Goal: Transaction & Acquisition: Purchase product/service

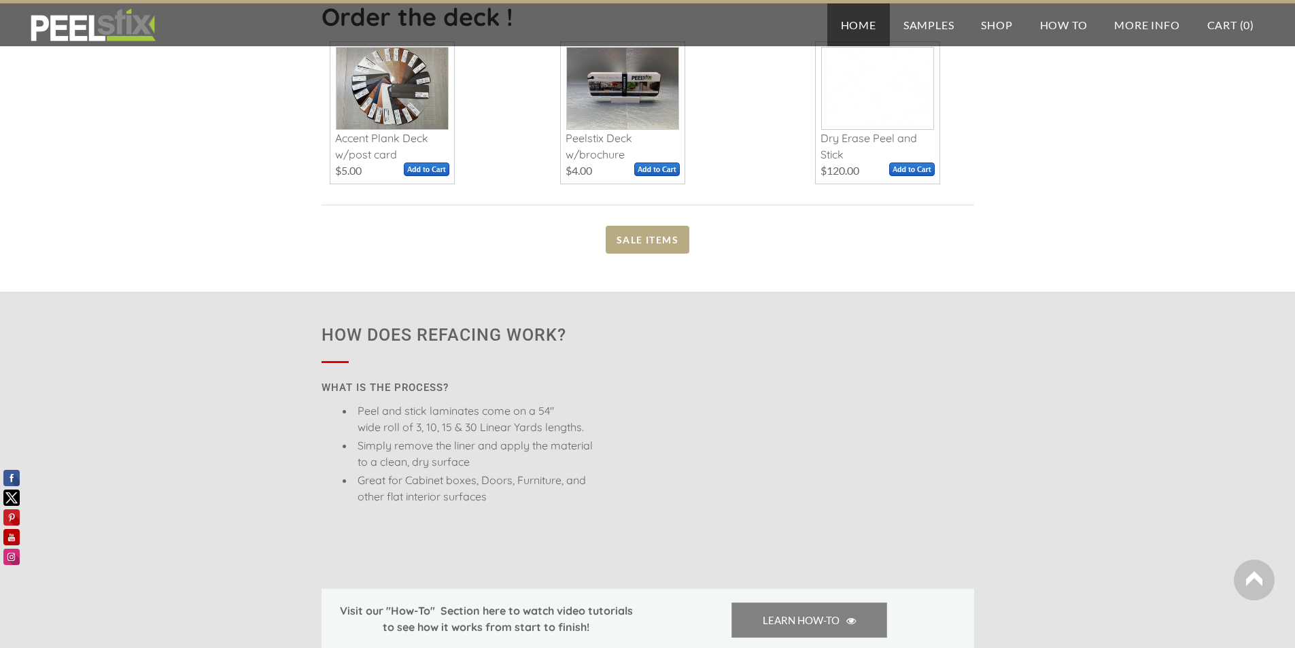
scroll to position [680, 0]
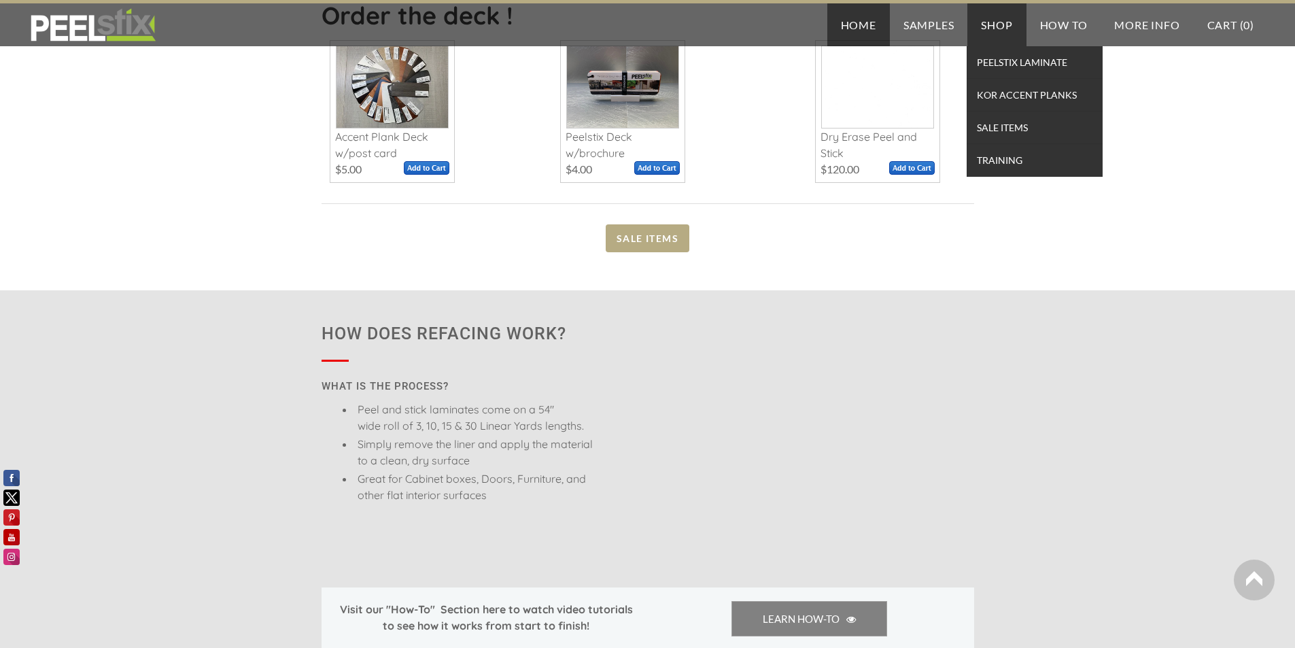
click at [988, 29] on link "Shop" at bounding box center [996, 24] width 58 height 43
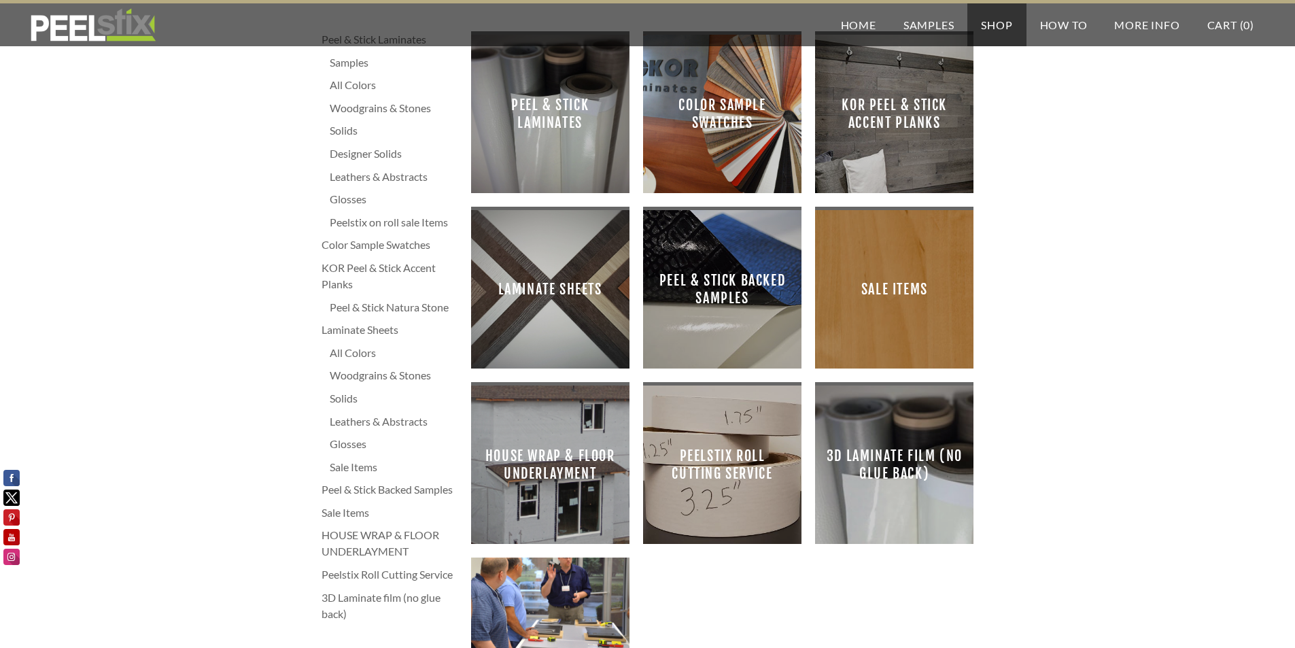
scroll to position [68, 0]
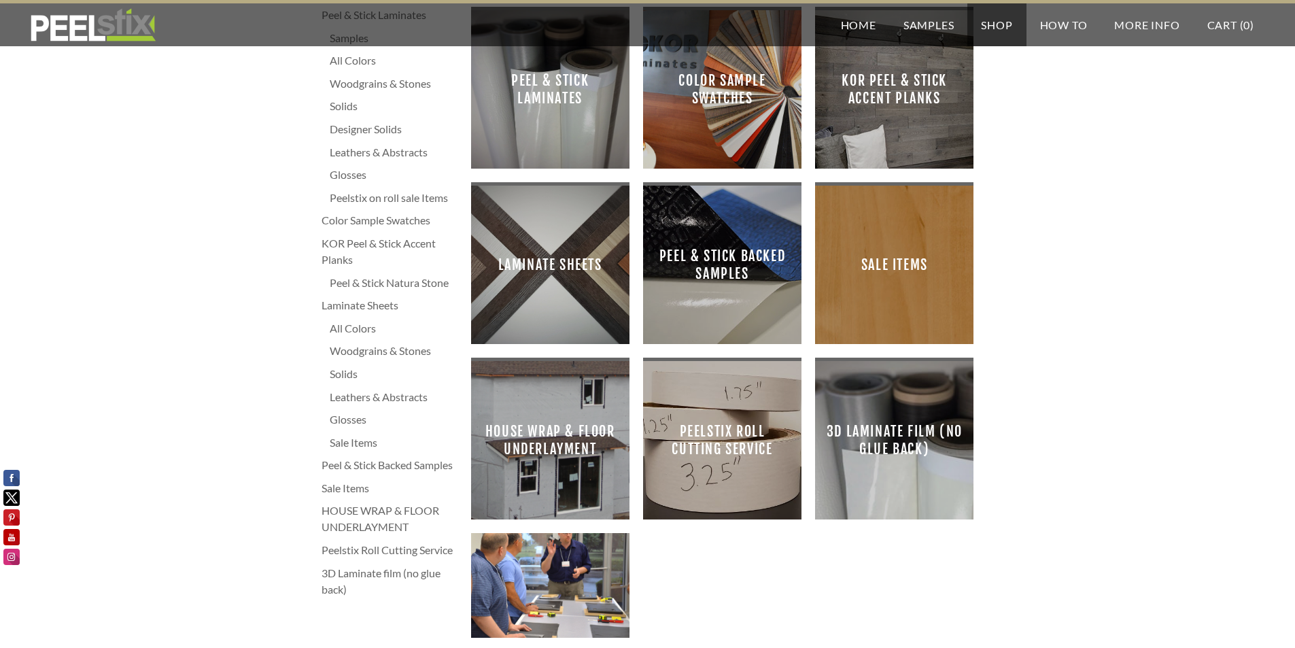
click at [528, 115] on span "Peel & Stick Laminates" at bounding box center [550, 89] width 137 height 137
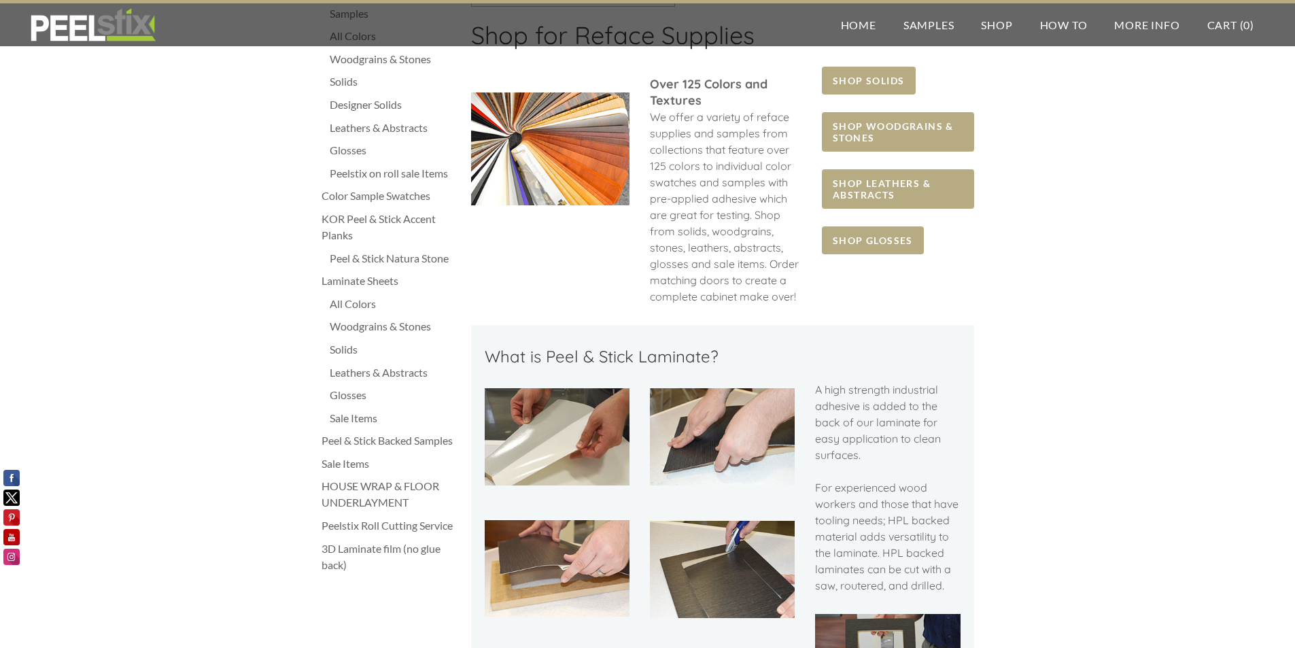
scroll to position [68, 0]
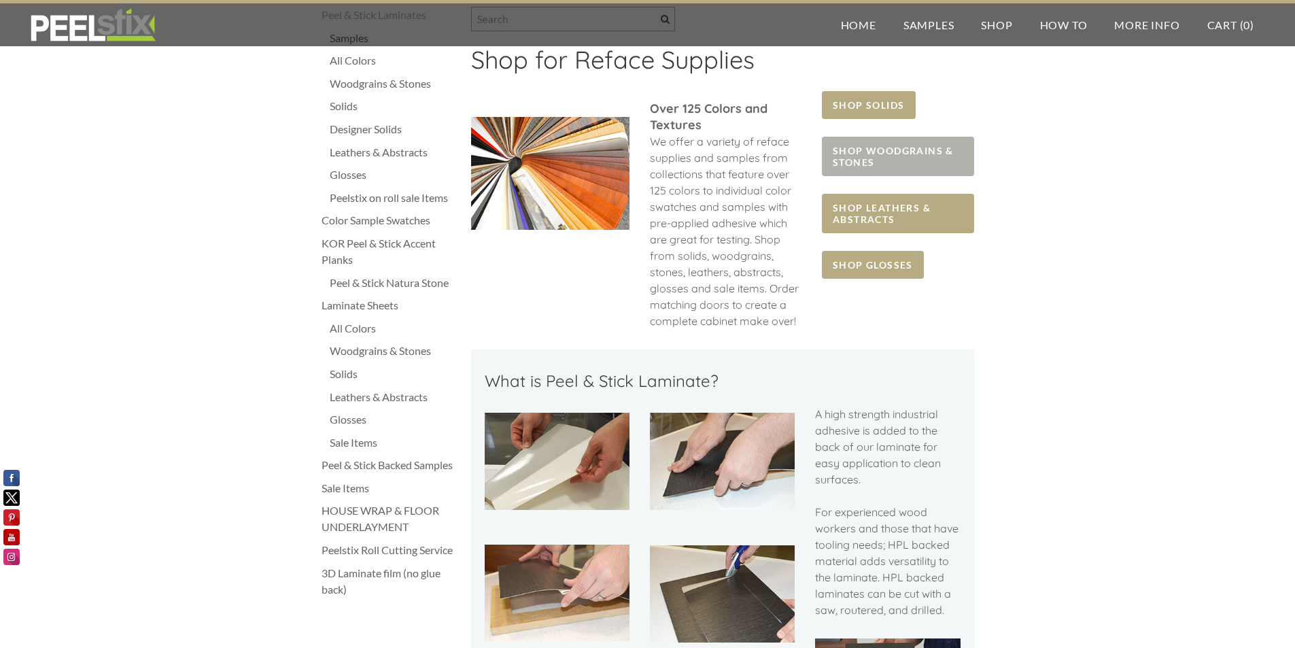
click at [867, 152] on span "SHOP WOODGRAINS & STONES" at bounding box center [898, 156] width 152 height 39
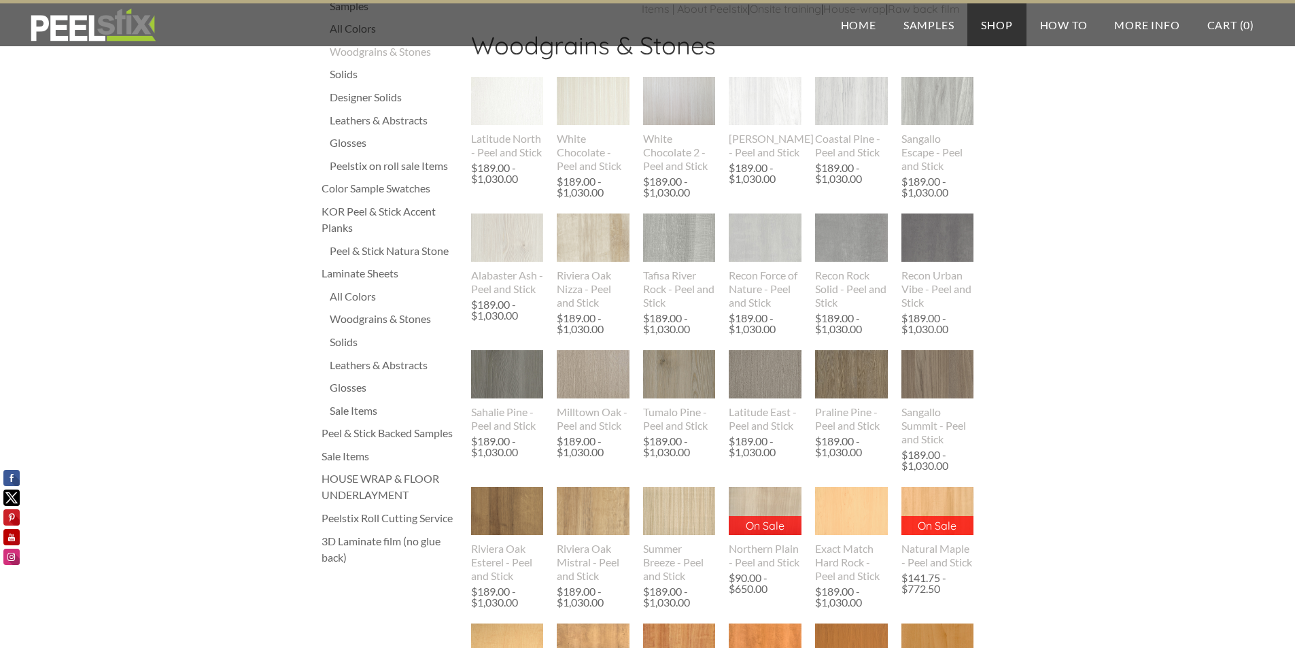
scroll to position [136, 0]
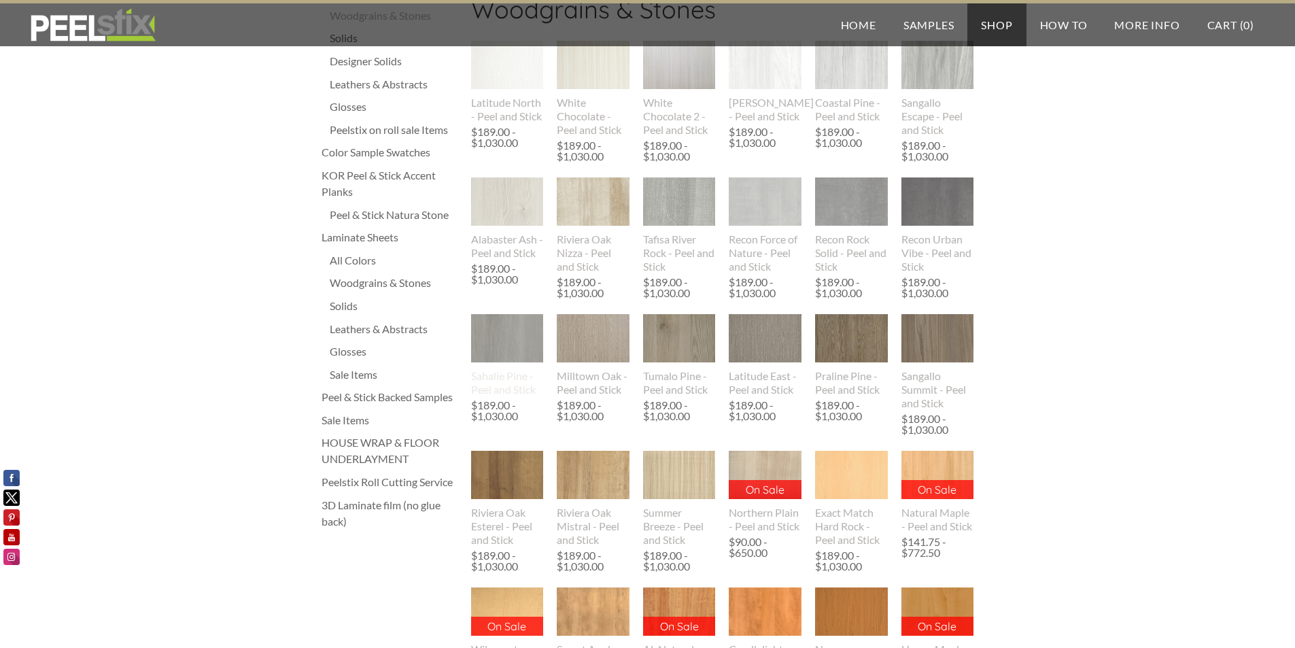
click at [501, 362] on img at bounding box center [507, 339] width 73 height 94
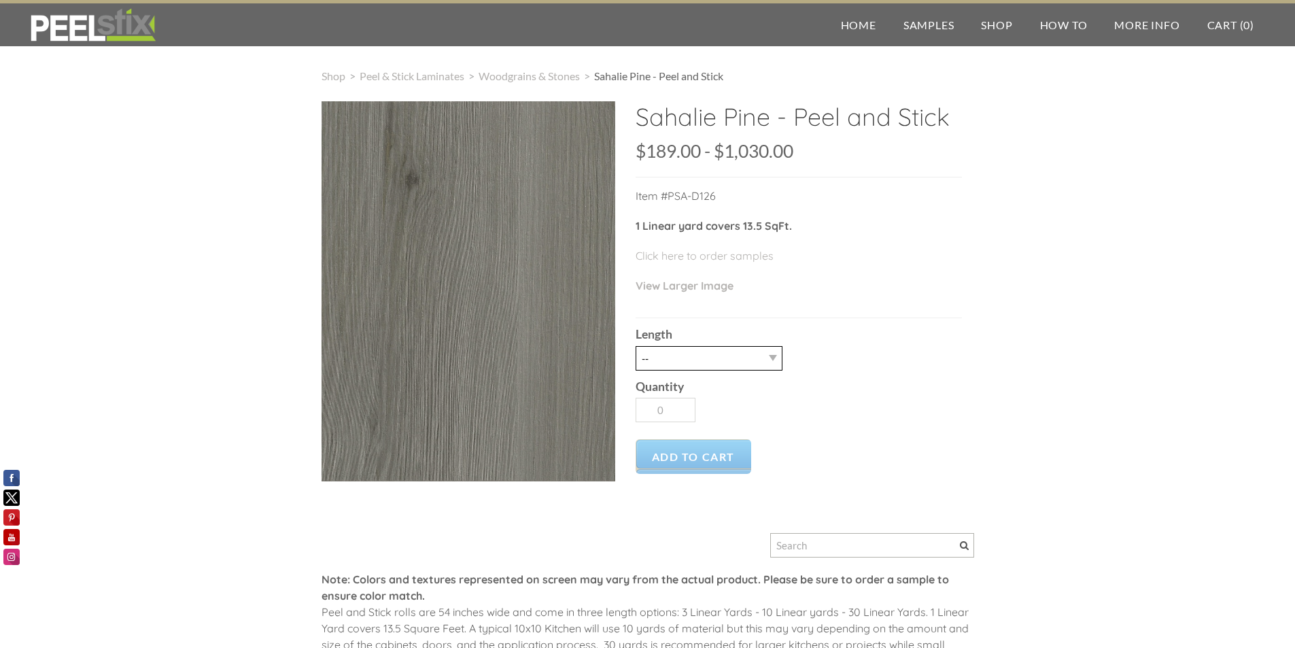
click at [664, 355] on select "-- 3LY 10LY 15LY 30LY" at bounding box center [708, 358] width 147 height 24
select select "10LY"
click at [635, 346] on select "-- 3LY 10LY 15LY 30LY" at bounding box center [708, 358] width 147 height 24
type input "1"
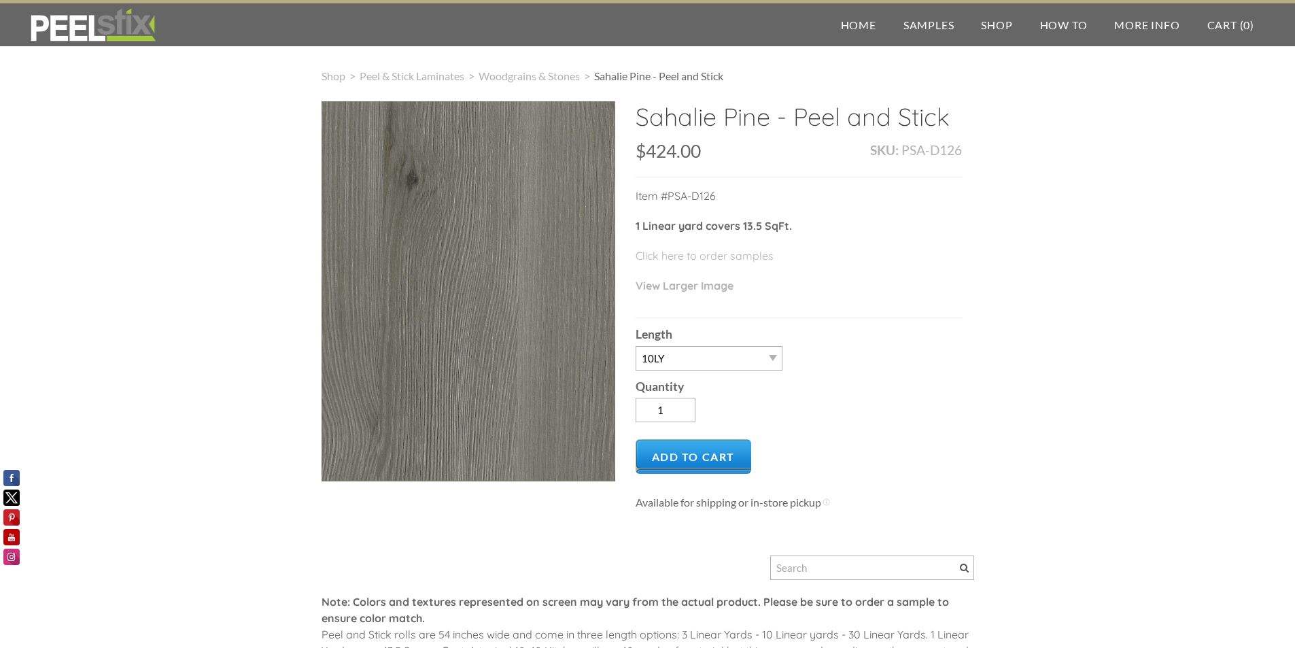
click at [111, 31] on img at bounding box center [92, 25] width 131 height 34
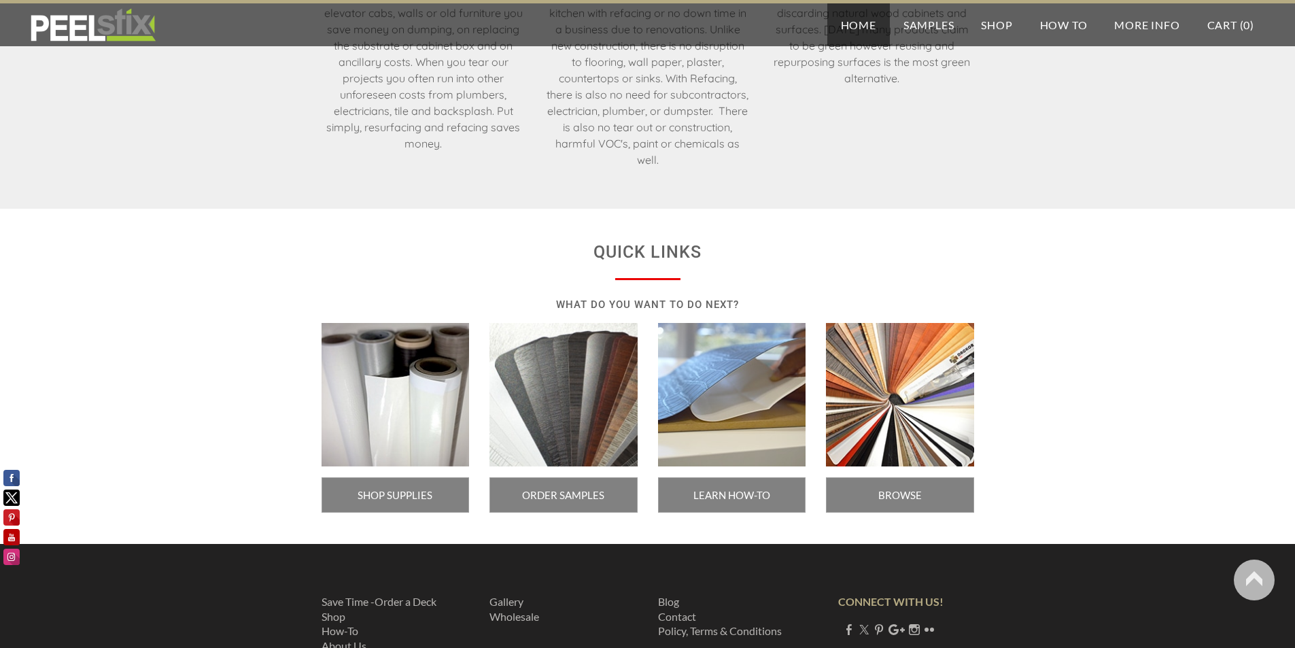
scroll to position [2237, 0]
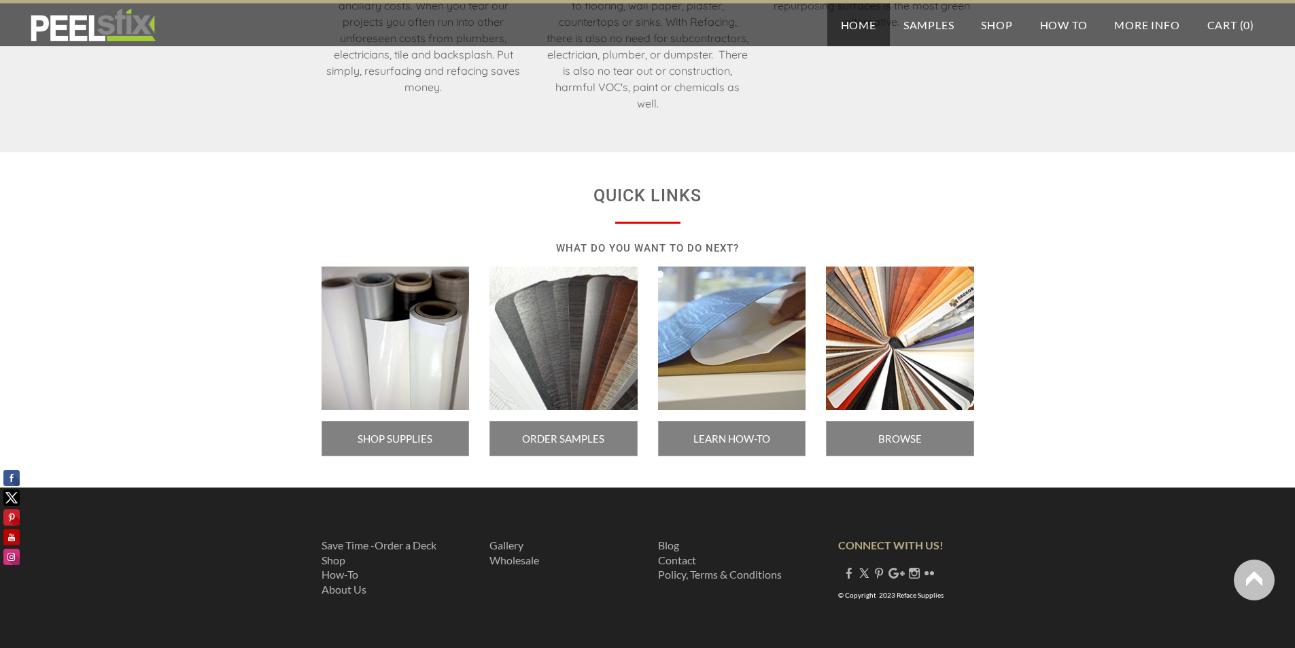
click at [867, 568] on link "Twitter" at bounding box center [863, 572] width 11 height 13
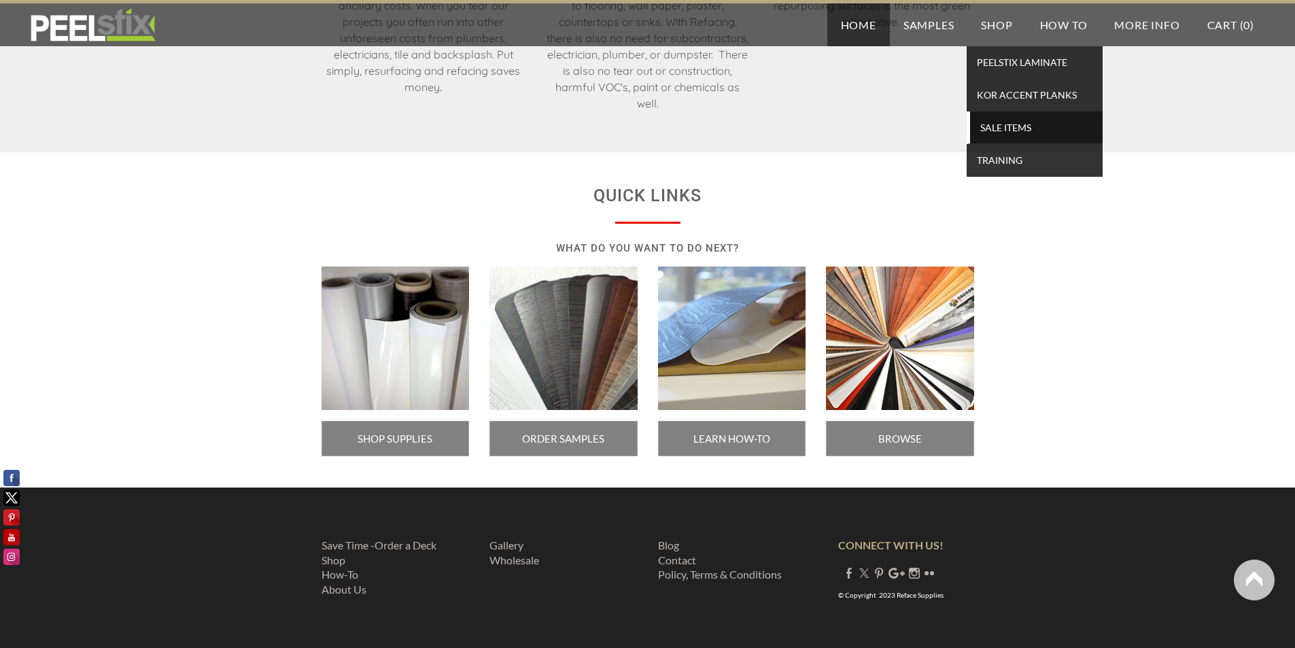
click at [1015, 122] on span "SALE ITEMS" at bounding box center [1036, 127] width 126 height 18
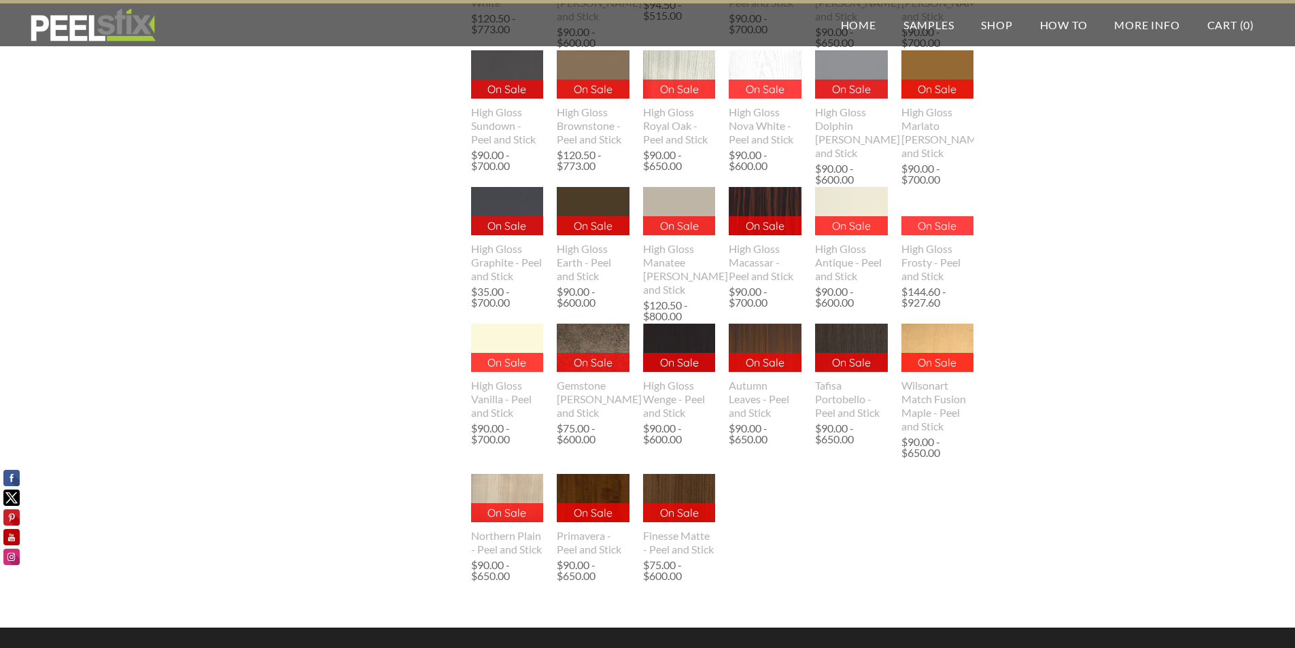
scroll to position [884, 0]
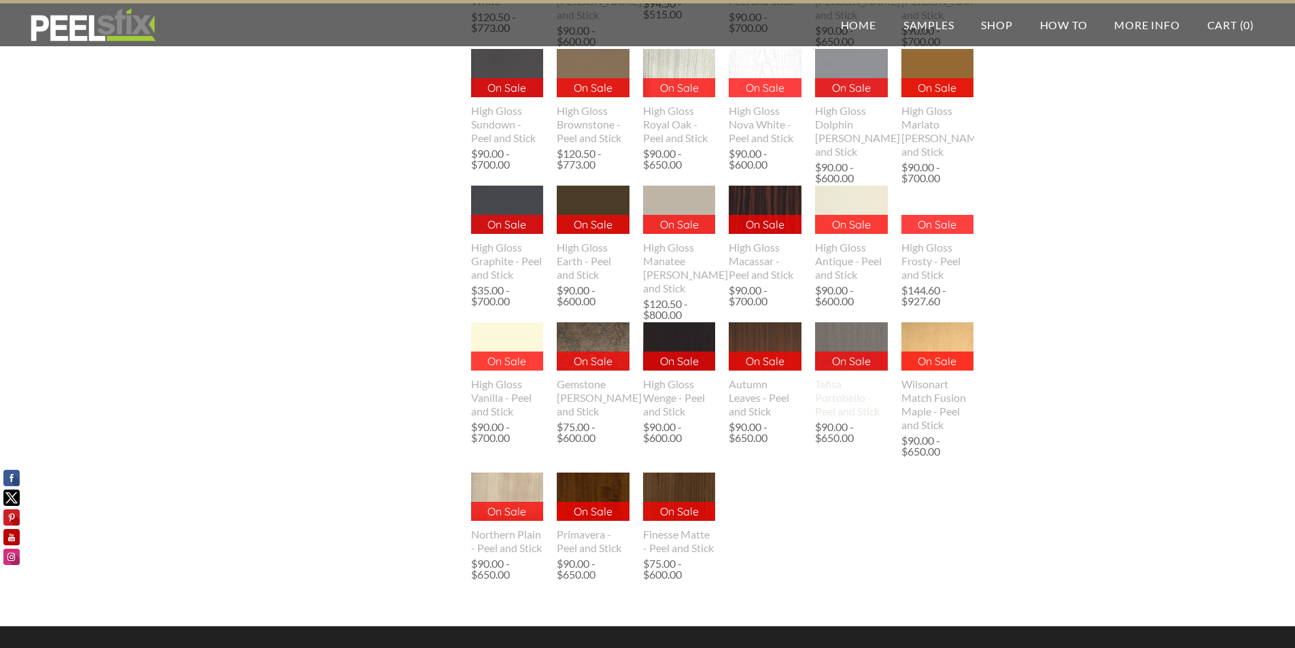
click at [855, 344] on img at bounding box center [851, 346] width 73 height 48
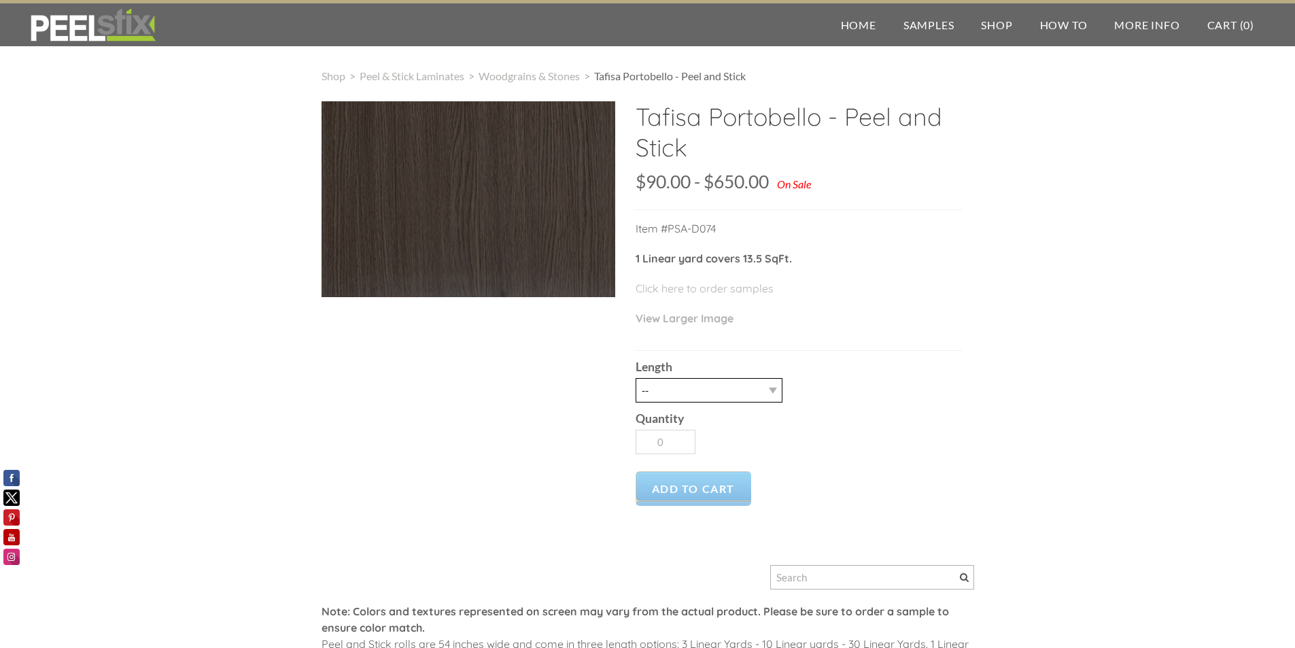
click at [775, 399] on select "-- 3LY 10LY 15LY 30LY" at bounding box center [708, 390] width 147 height 24
select select "3LY"
click at [635, 378] on select "-- 3LY 10LY 15LY 30LY" at bounding box center [708, 390] width 147 height 24
type input "1"
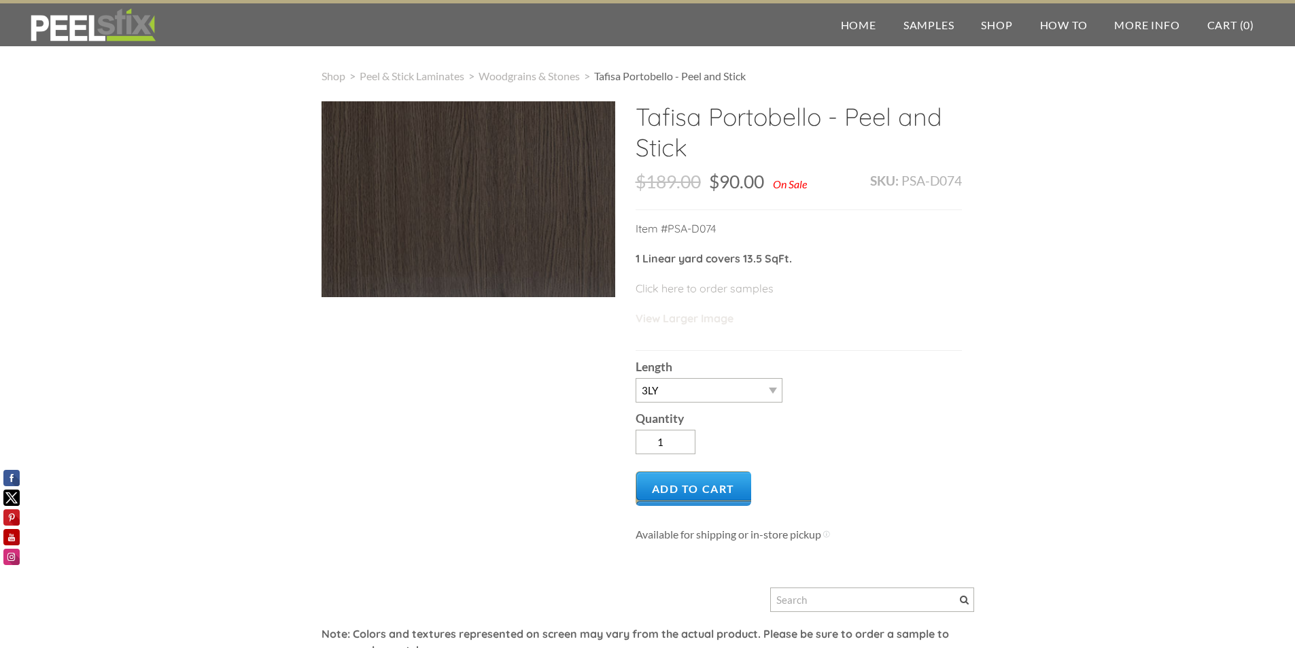
click at [699, 322] on link "View Larger Image" at bounding box center [684, 318] width 98 height 14
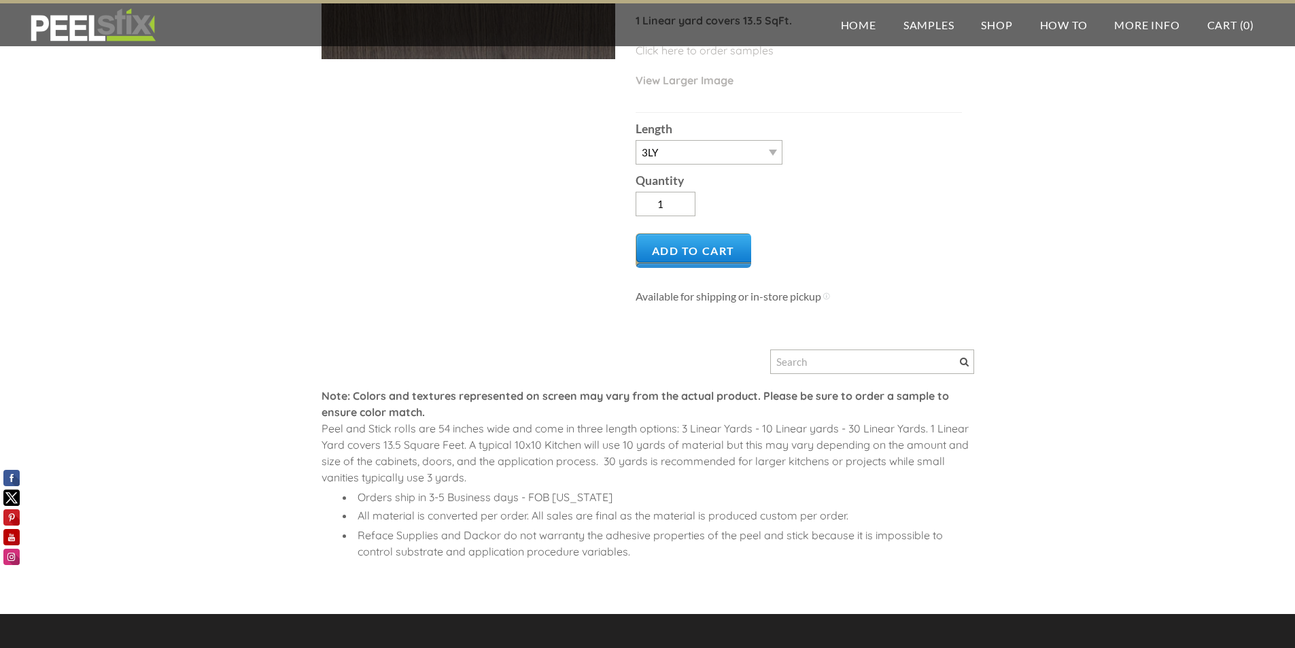
scroll to position [272, 0]
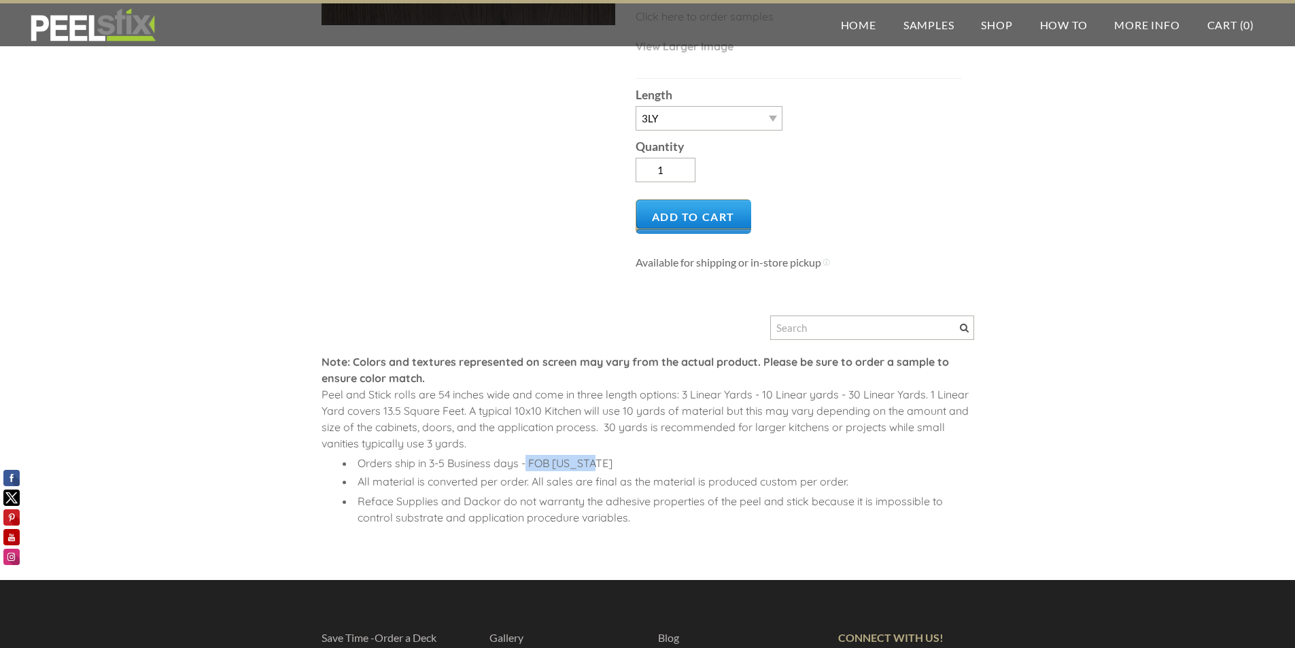
drag, startPoint x: 526, startPoint y: 461, endPoint x: 595, endPoint y: 462, distance: 68.6
click at [595, 462] on li "Orders ship in 3-5 Business days - FOB [US_STATE]" at bounding box center [664, 463] width 620 height 16
click at [760, 486] on li "All material is converted per order. All sales are final as the material is pro…" at bounding box center [664, 481] width 620 height 16
click at [692, 207] on span "Add to Cart" at bounding box center [693, 216] width 116 height 35
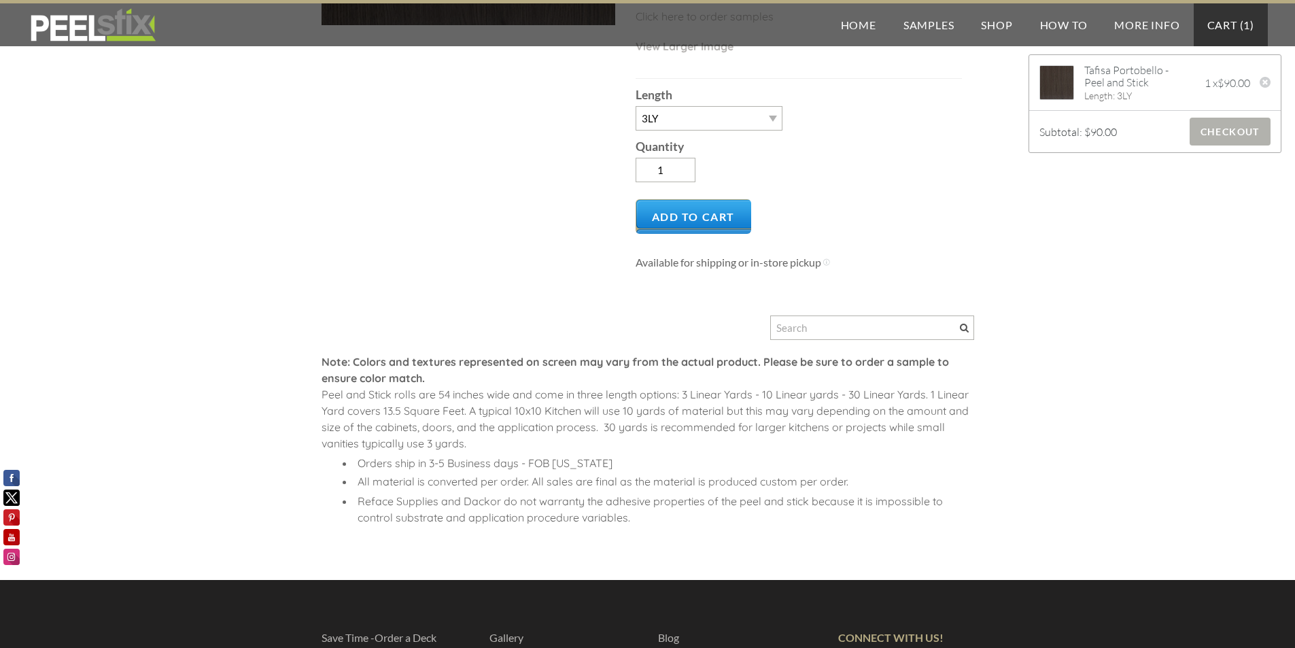
click at [1219, 141] on span "Checkout" at bounding box center [1229, 132] width 81 height 28
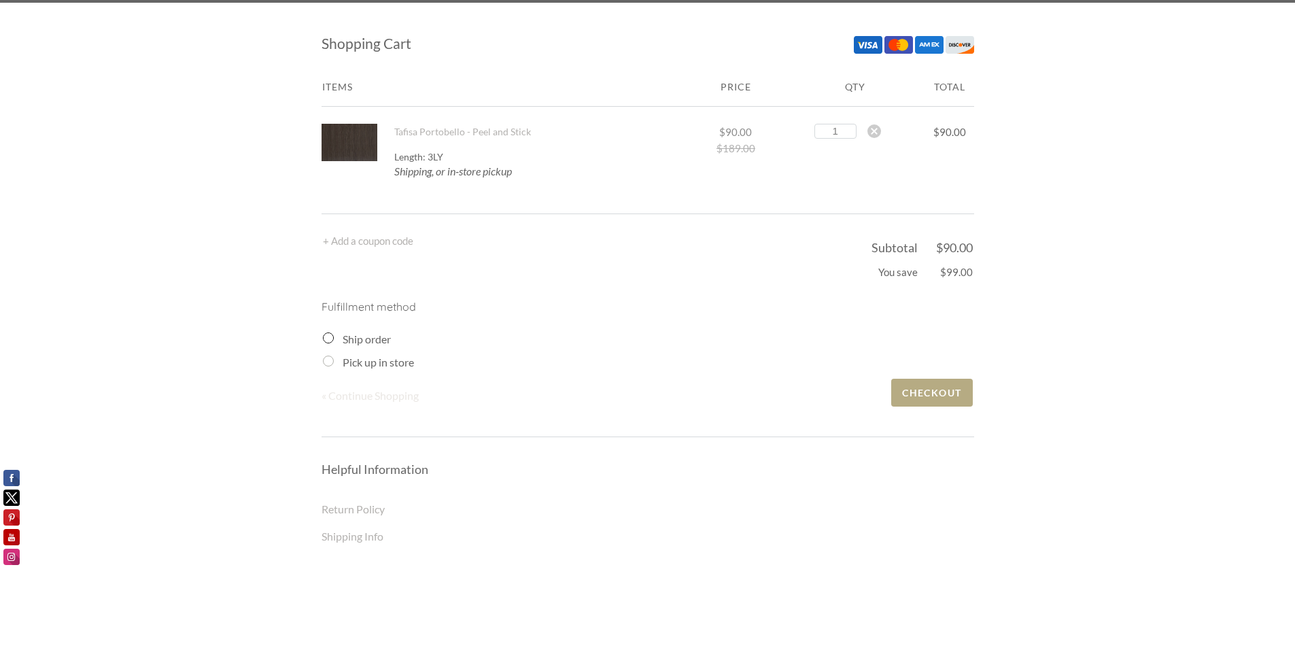
scroll to position [68, 0]
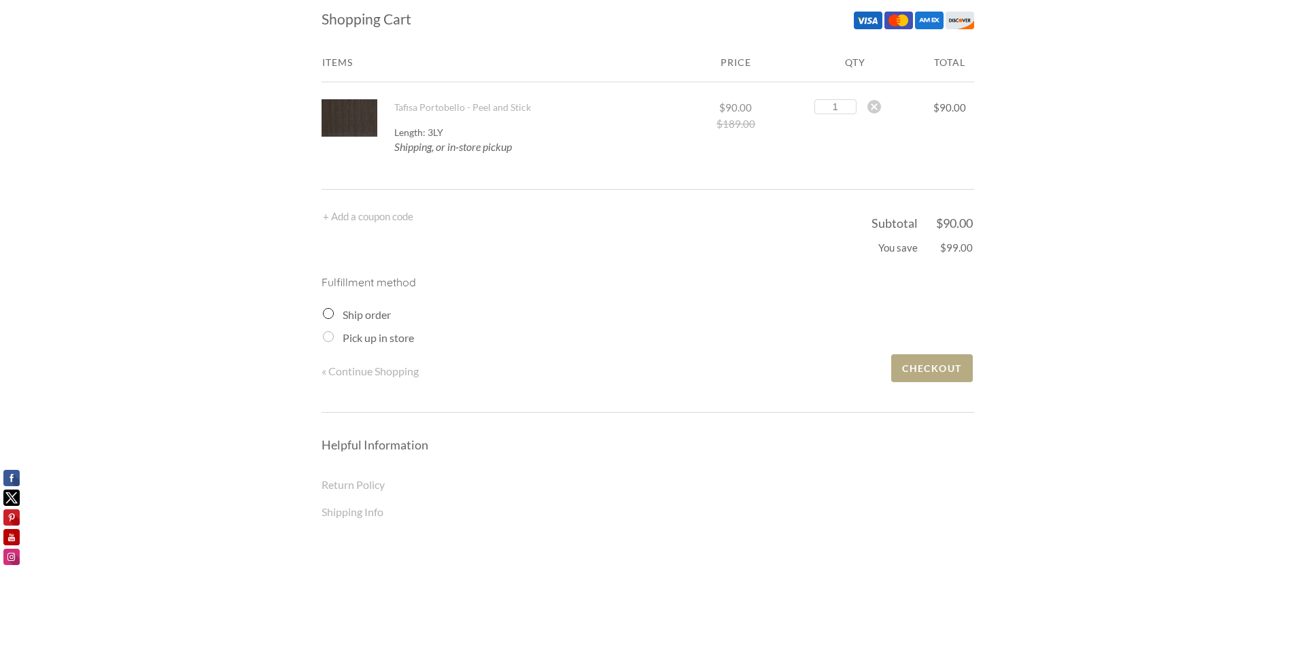
click at [333, 317] on div "Ship order" at bounding box center [648, 315] width 651 height 16
click at [328, 316] on input "Ship order" at bounding box center [328, 313] width 11 height 11
click at [328, 313] on input "Ship order" at bounding box center [328, 313] width 11 height 11
click at [327, 312] on input "Ship order" at bounding box center [328, 313] width 11 height 11
click at [336, 334] on div "Pick up in store" at bounding box center [648, 338] width 651 height 16
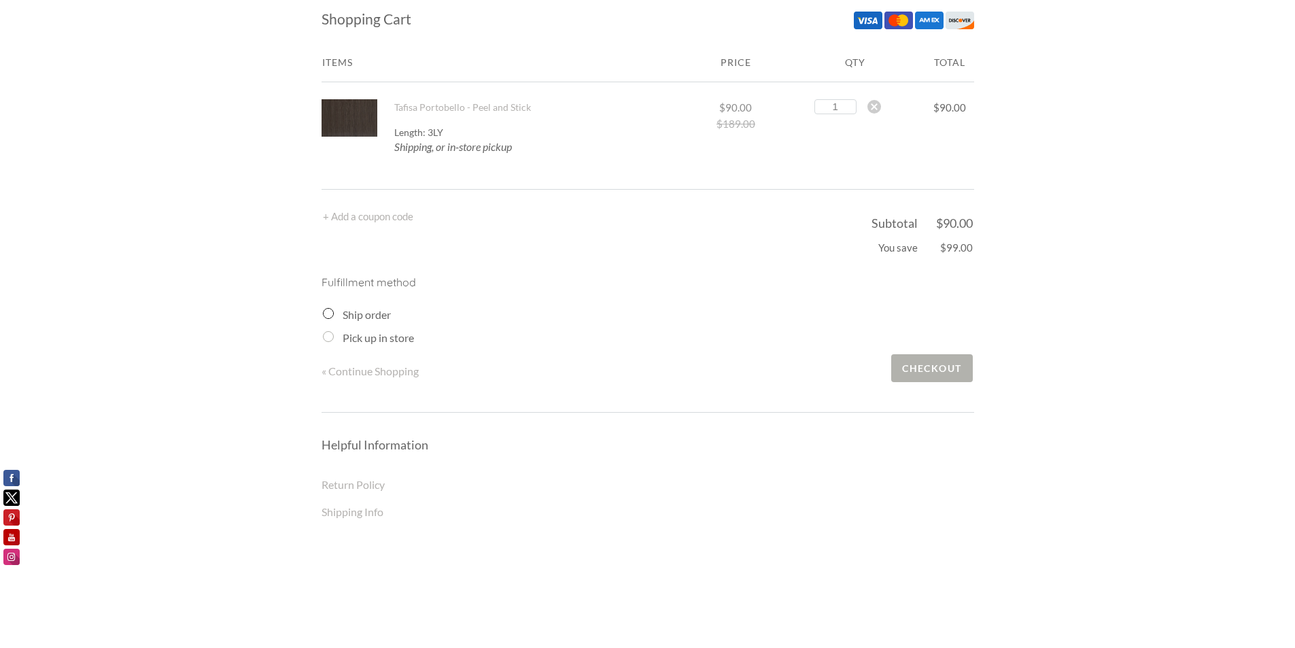
click at [924, 368] on span "Checkout" at bounding box center [931, 368] width 81 height 28
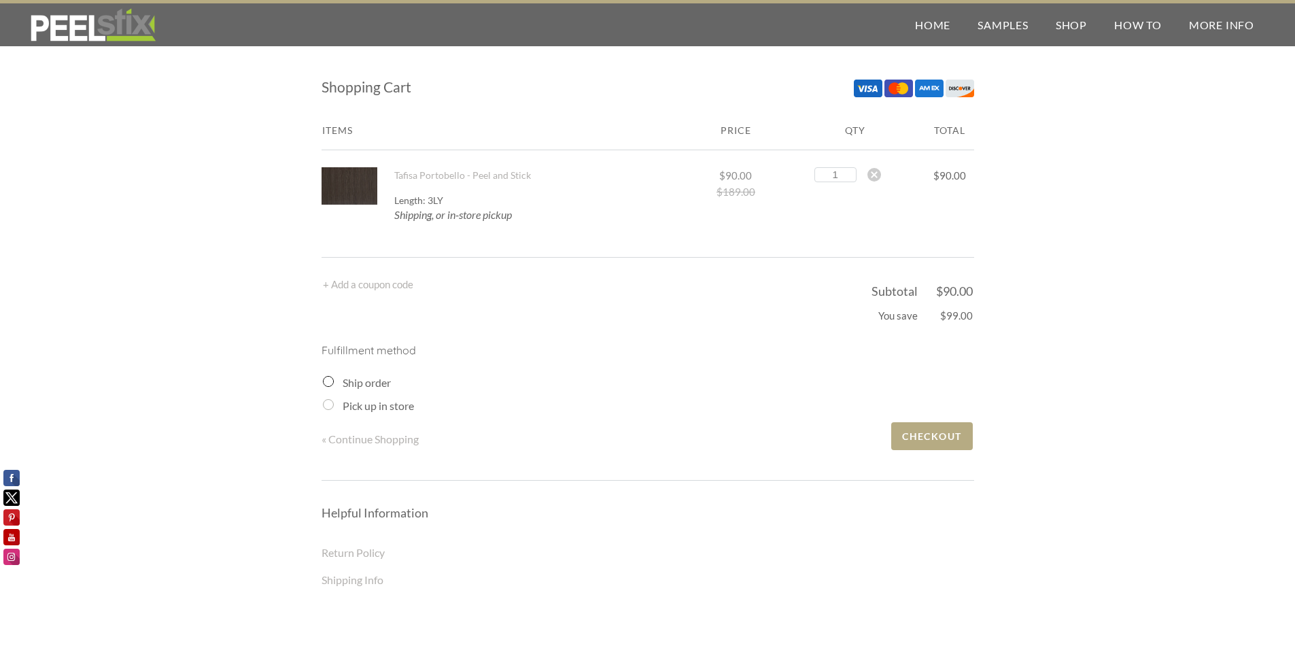
click at [332, 402] on input "Pick up in store" at bounding box center [328, 404] width 11 height 11
radio input "true"
click at [366, 391] on form "Ship order Pick up in store" at bounding box center [648, 393] width 651 height 39
click at [372, 381] on label "Ship order" at bounding box center [367, 382] width 48 height 13
click at [334, 381] on input "Ship order" at bounding box center [328, 381] width 11 height 11
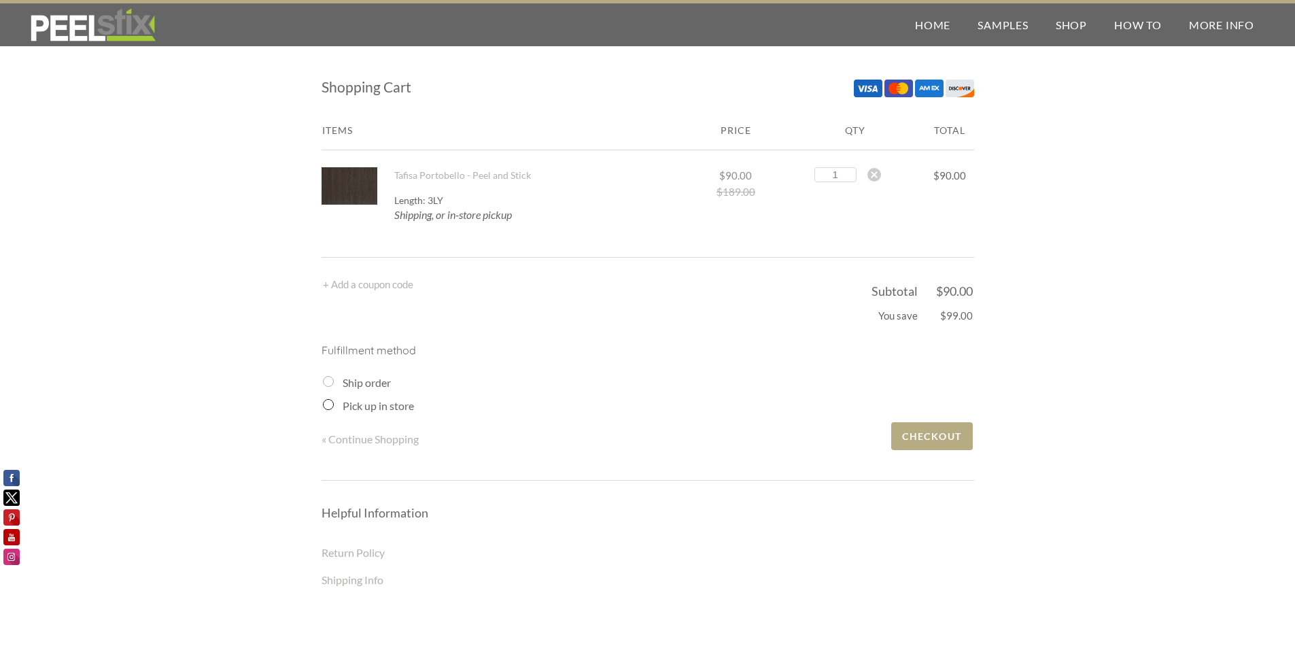
radio input "true"
click at [947, 442] on span "Checkout" at bounding box center [931, 436] width 81 height 28
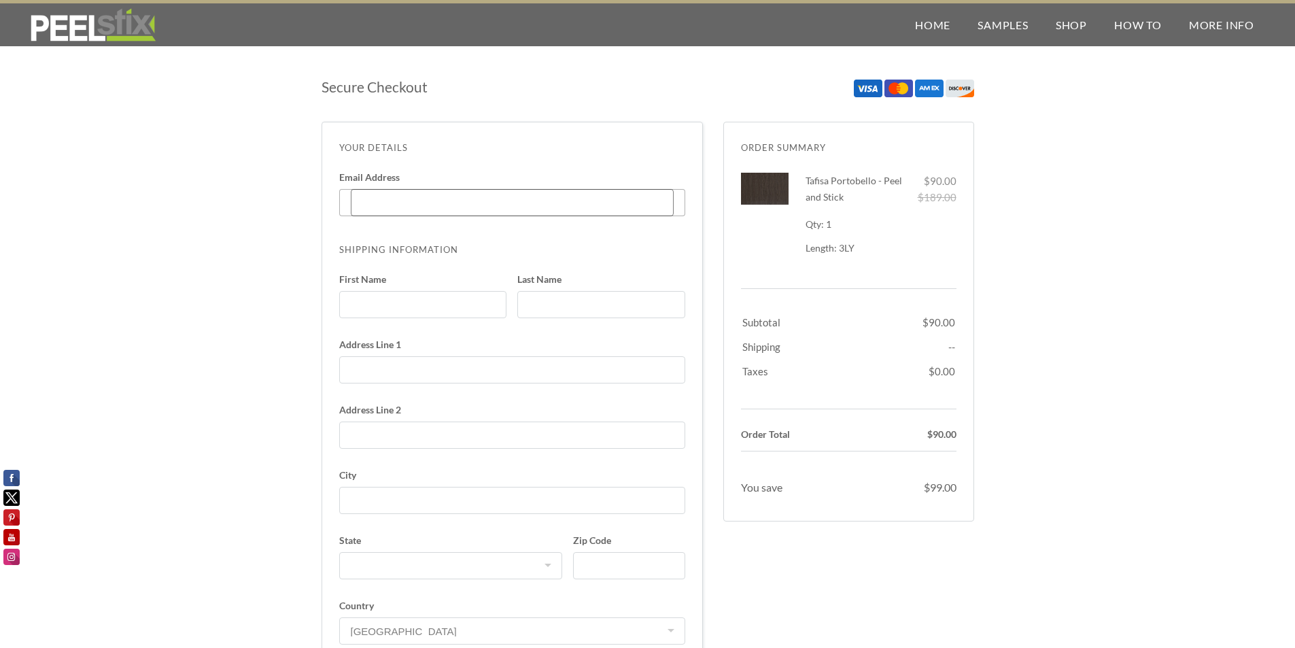
click at [455, 213] on input "Email Address Enter code" at bounding box center [512, 202] width 323 height 27
type input "lugovskyj@gmail.com"
click at [461, 298] on input "First Name" at bounding box center [423, 304] width 168 height 27
type input "Ben"
type input "lugovsky"
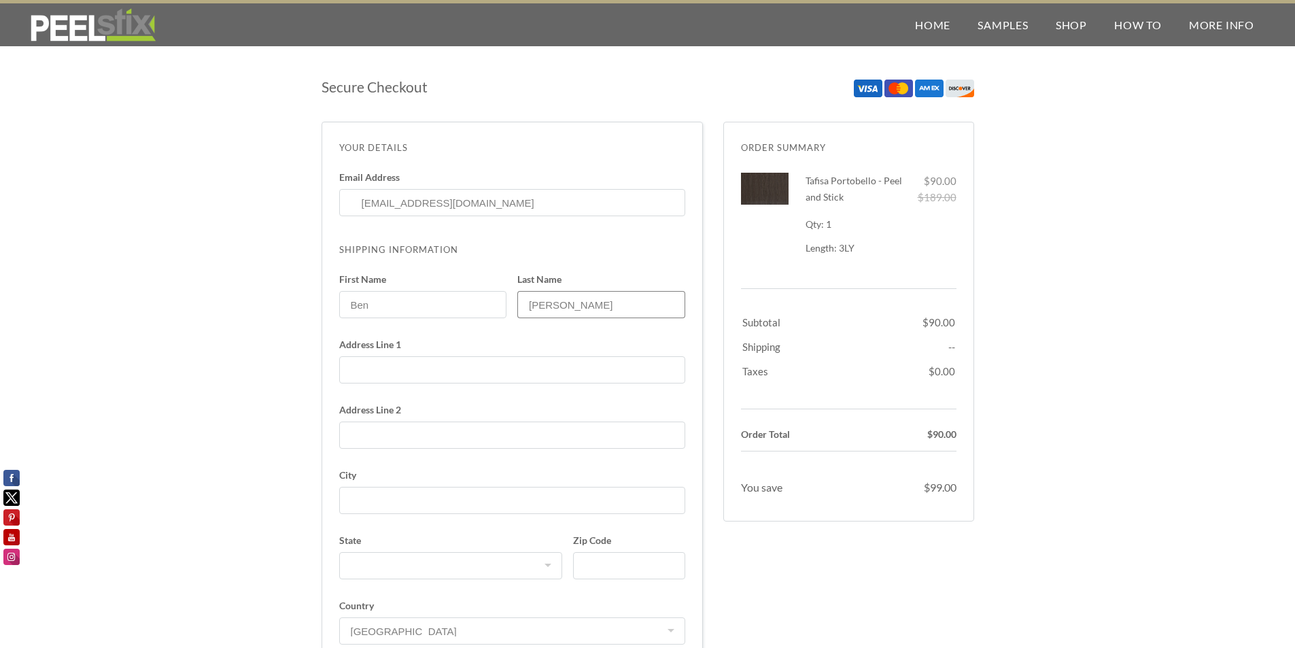
type input "2830 Ocean Parkway"
select select "NY"
type input "6466170218"
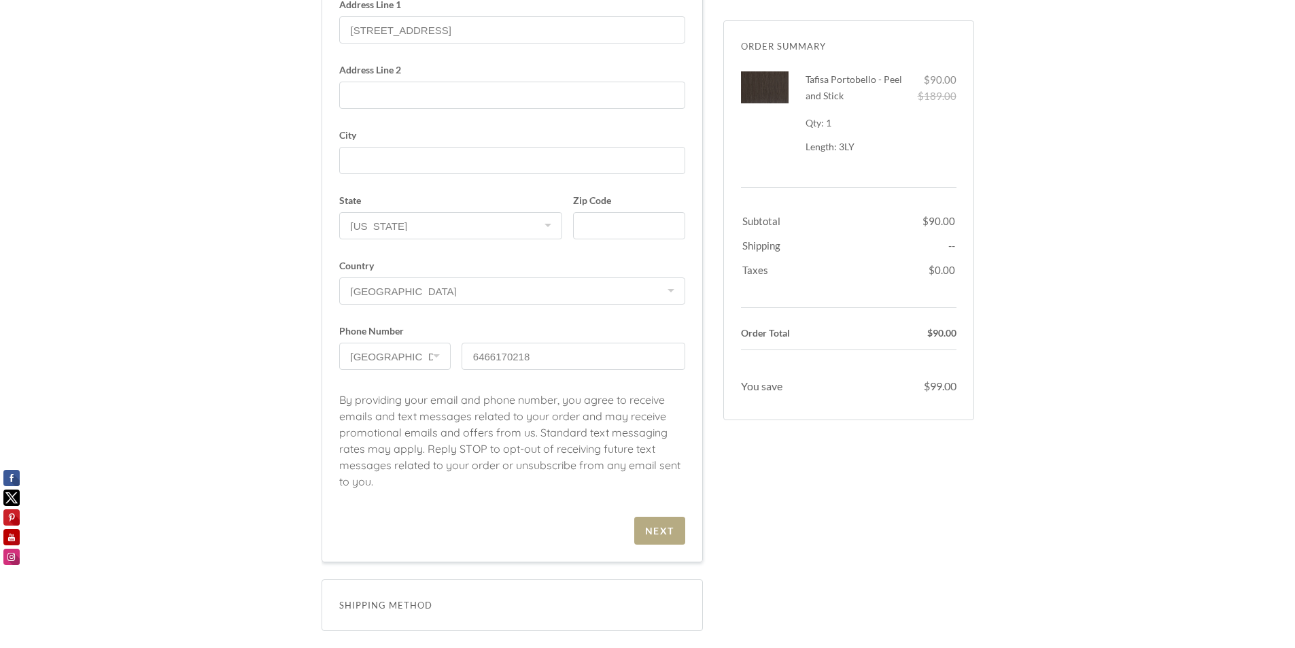
scroll to position [136, 0]
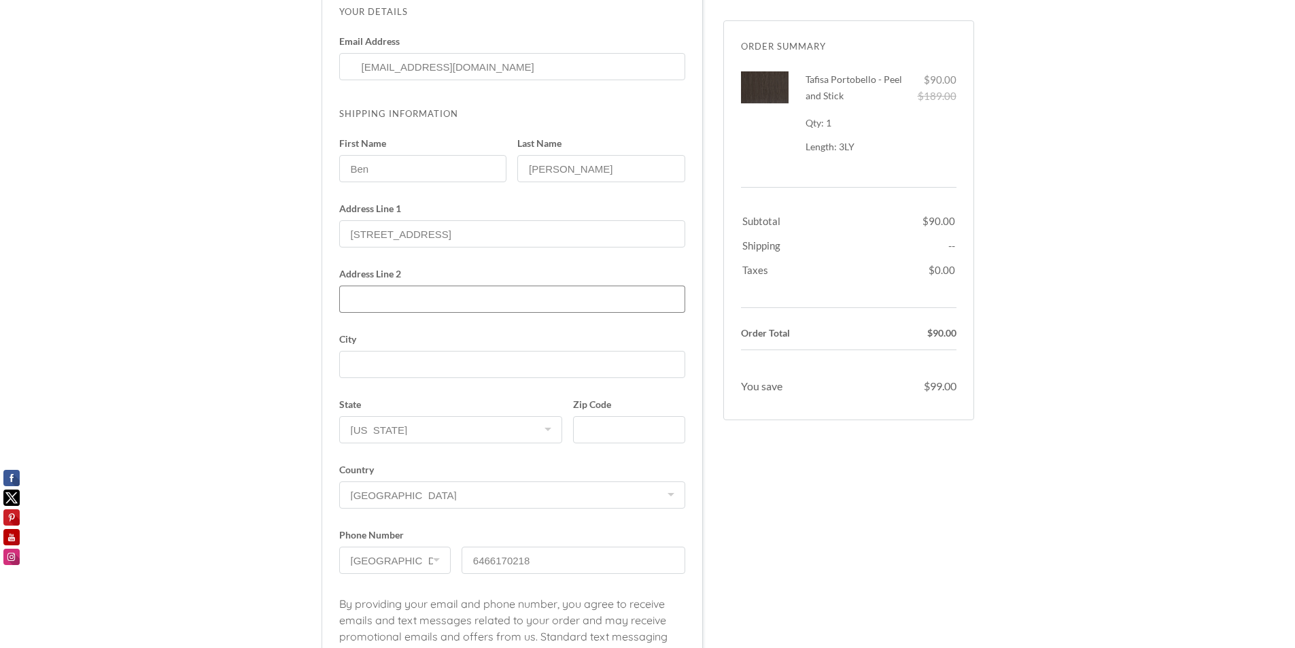
click at [436, 307] on input "Address Line 2" at bounding box center [512, 298] width 346 height 27
type input "6A"
click at [360, 365] on input "City" at bounding box center [512, 364] width 346 height 27
type input "Brooklyn"
type input "11235"
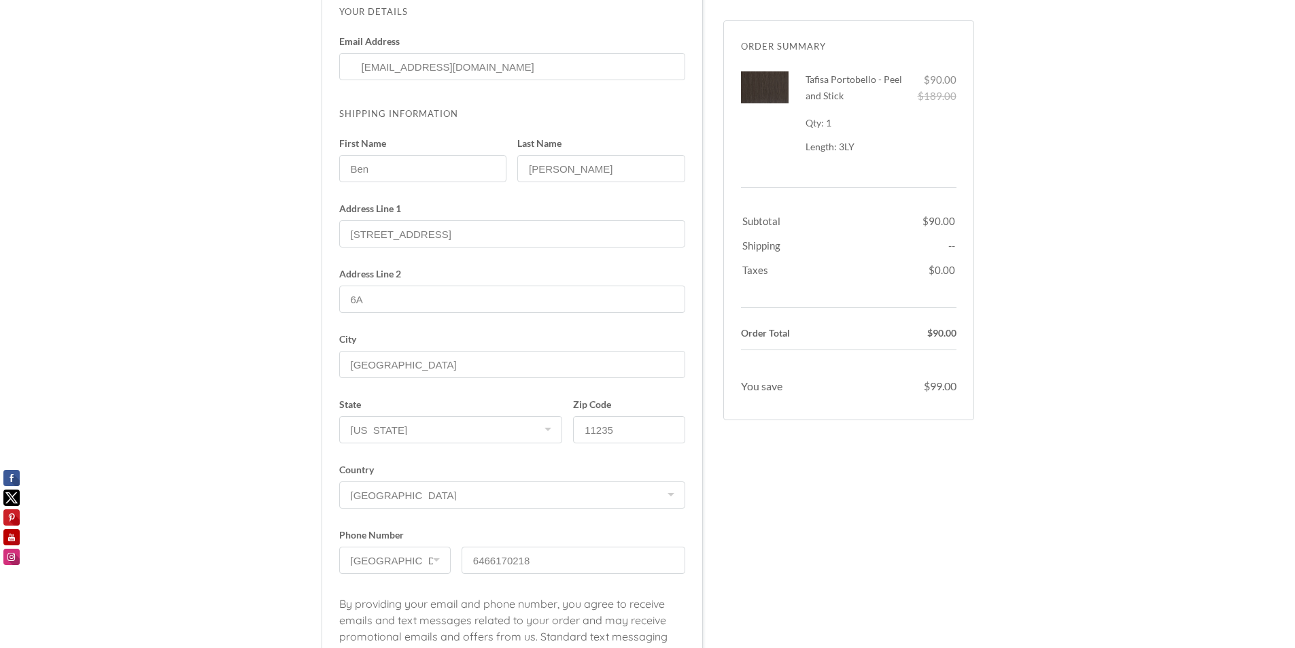
click at [755, 485] on div "Secure Checkout Order Summary Dismiss Tafisa Portobello - Peel and Stick 1 x $1…" at bounding box center [647, 460] width 652 height 1057
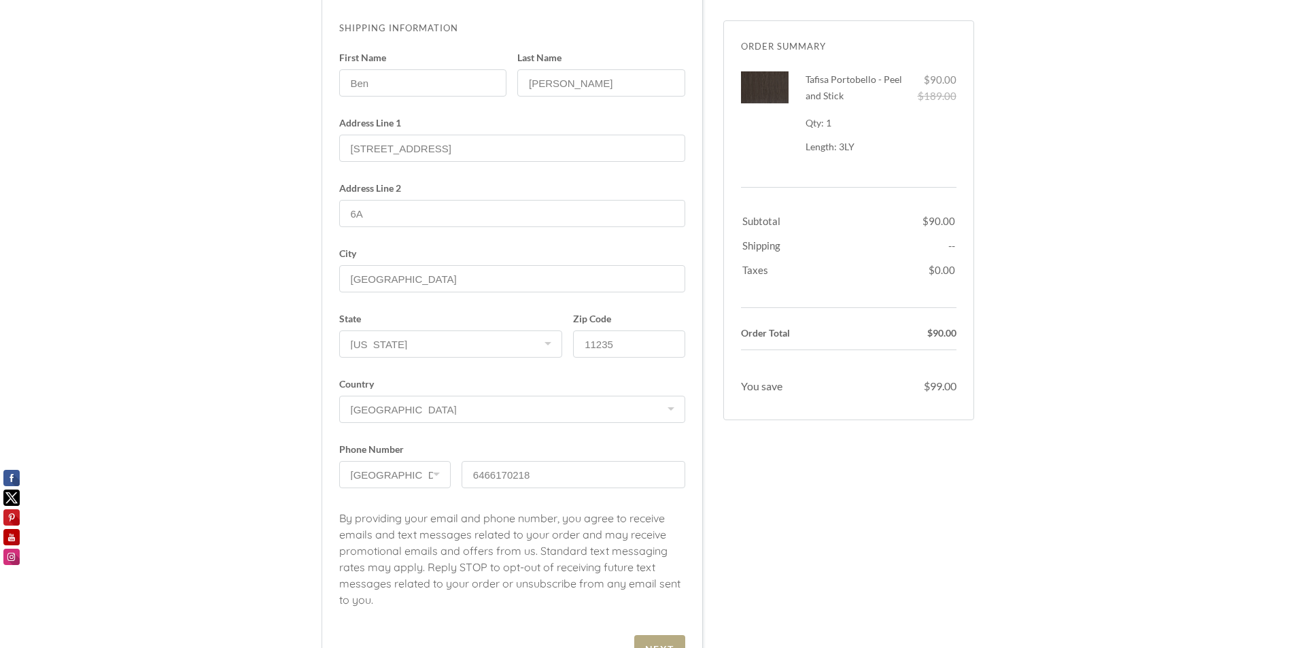
scroll to position [408, 0]
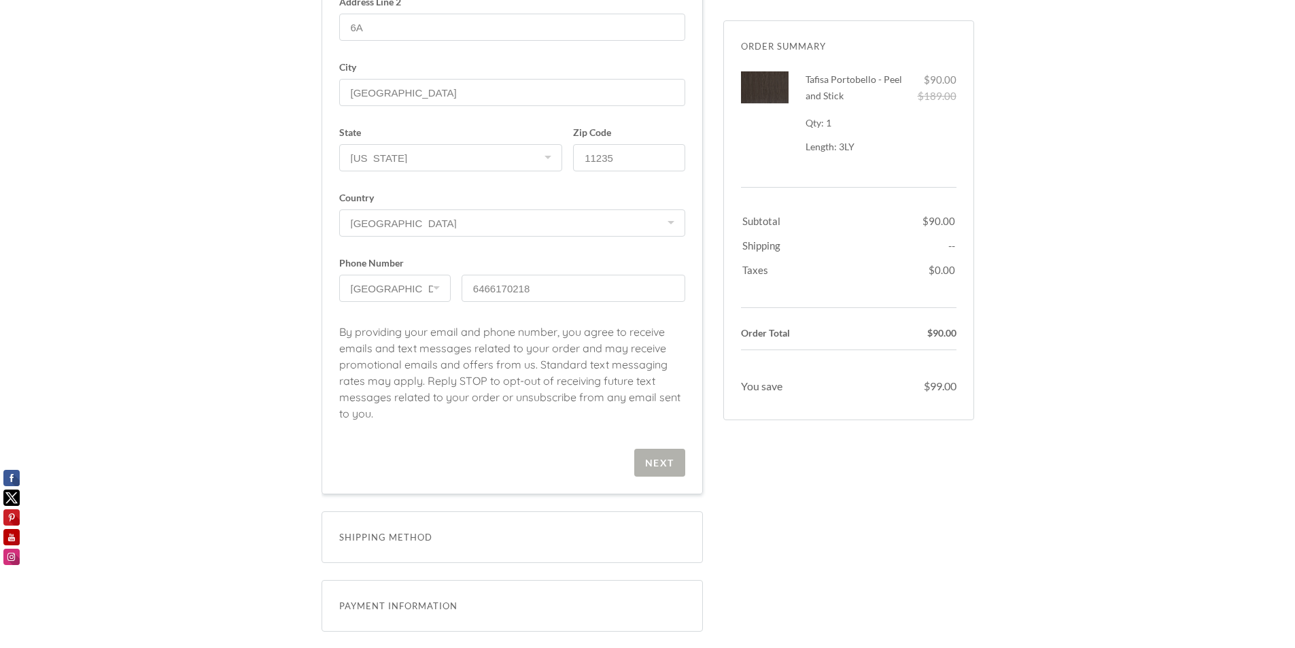
click at [644, 451] on span "Next" at bounding box center [659, 463] width 51 height 28
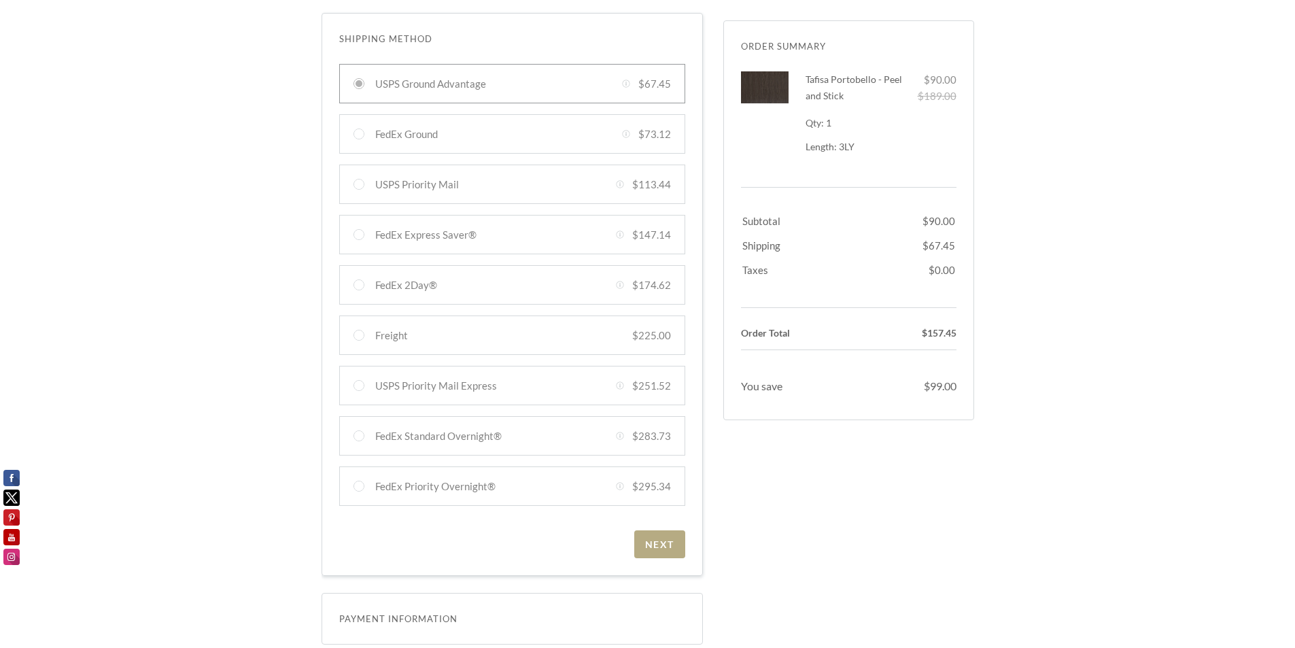
scroll to position [266, 0]
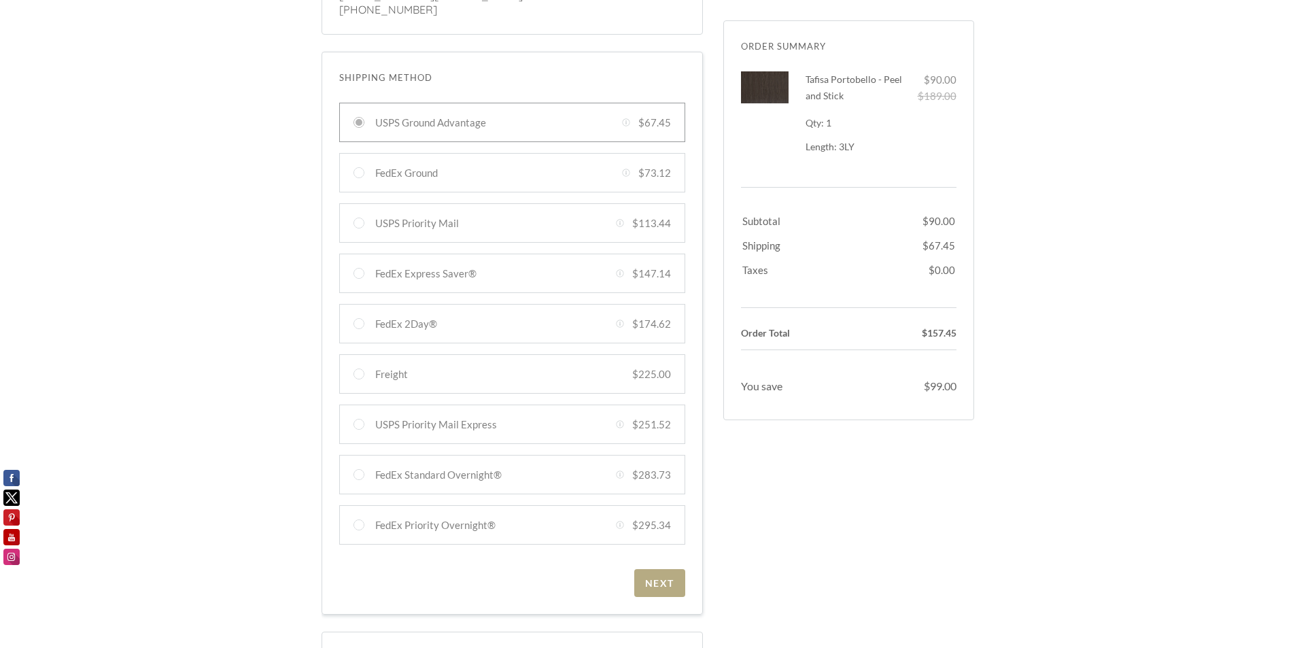
click at [869, 481] on div "Secure Checkout Order Summary Dismiss Tafisa Portobello - Peel and Stick 1 x $1…" at bounding box center [647, 285] width 652 height 966
click at [645, 586] on div "Next" at bounding box center [659, 583] width 29 height 12
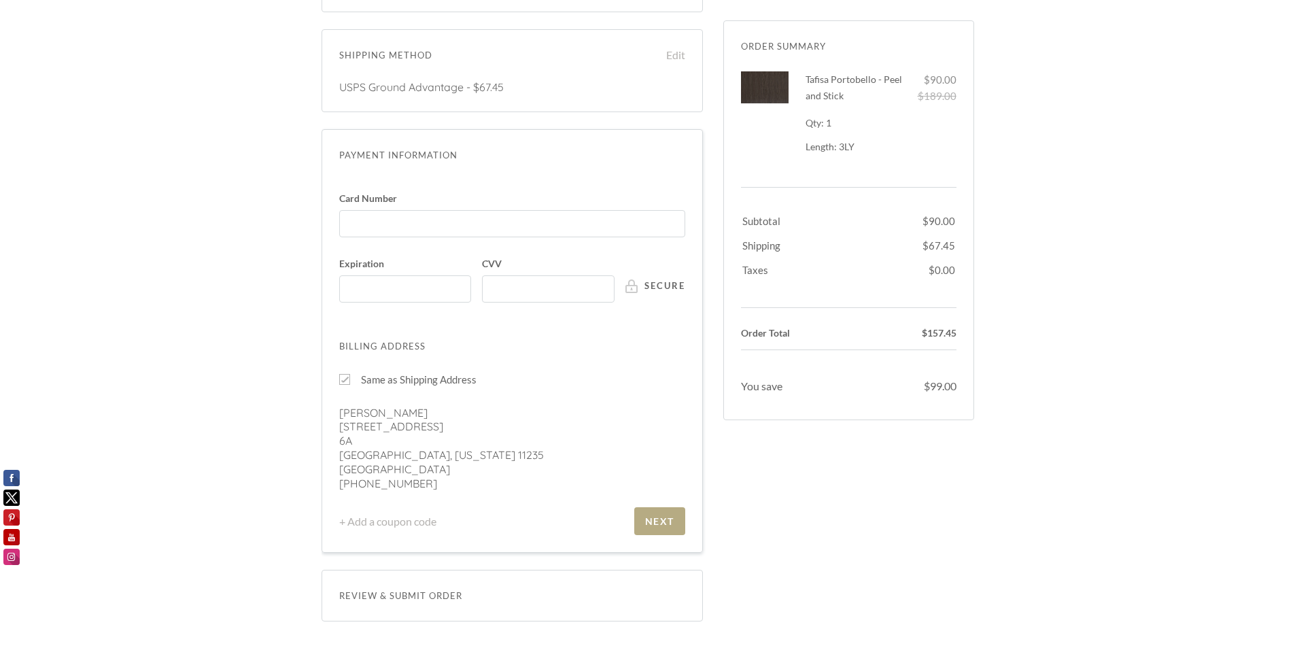
scroll to position [296, 0]
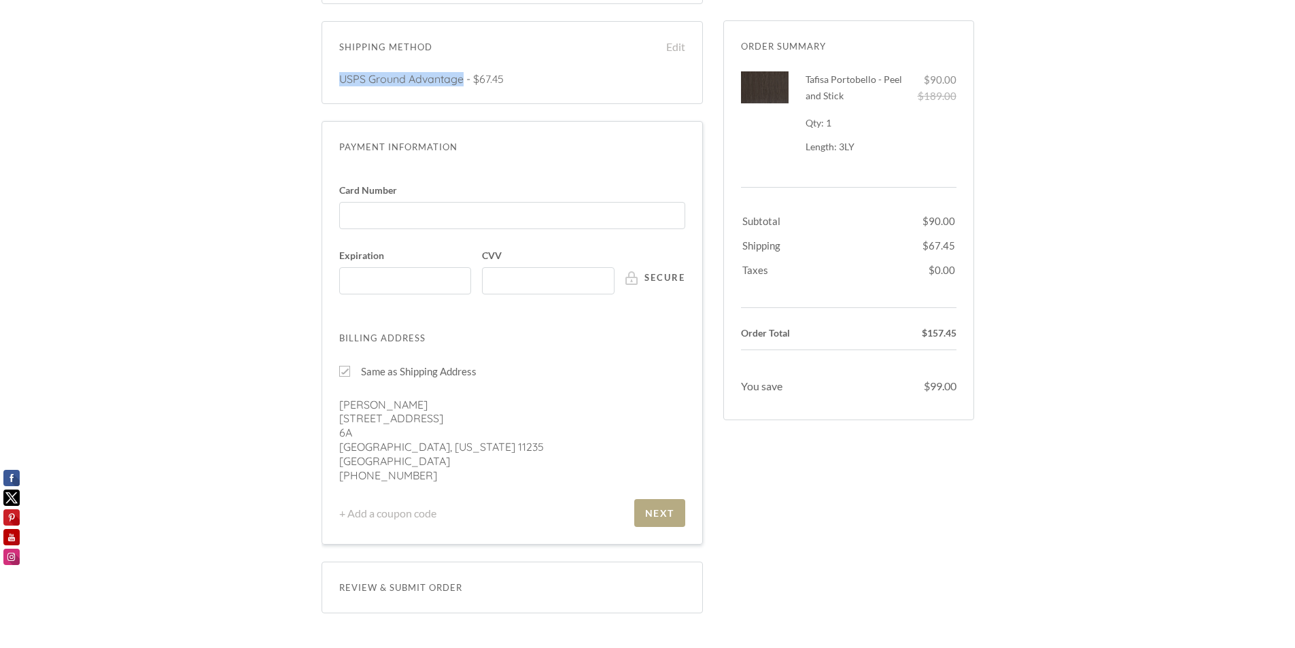
drag, startPoint x: 337, startPoint y: 77, endPoint x: 464, endPoint y: 84, distance: 127.3
click at [464, 84] on div "Shipping Method Edit USPS Ground Advantage Created with Sketch. $67.45 FedEx Gr…" at bounding box center [511, 62] width 381 height 83
click at [385, 289] on div at bounding box center [405, 280] width 133 height 27
click at [385, 275] on input "Expiration" at bounding box center [409, 274] width 124 height 1
click at [470, 331] on div "Billing Address" at bounding box center [512, 338] width 346 height 16
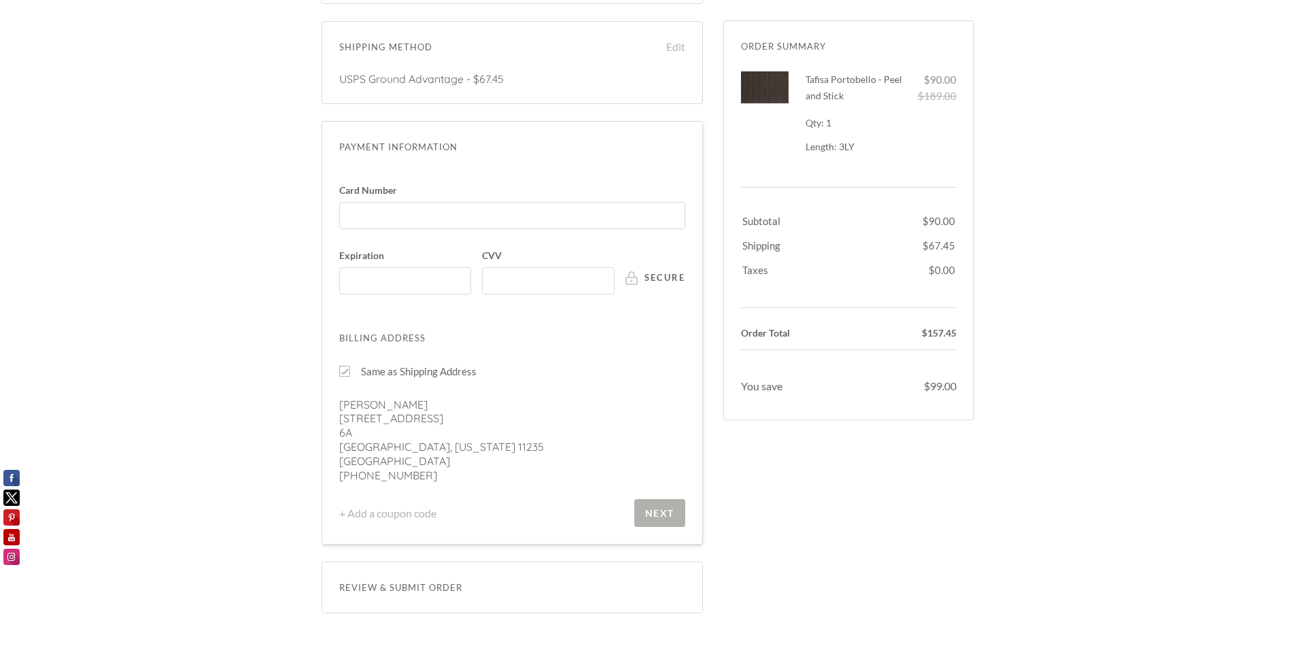
click at [653, 512] on div "Next" at bounding box center [659, 513] width 29 height 12
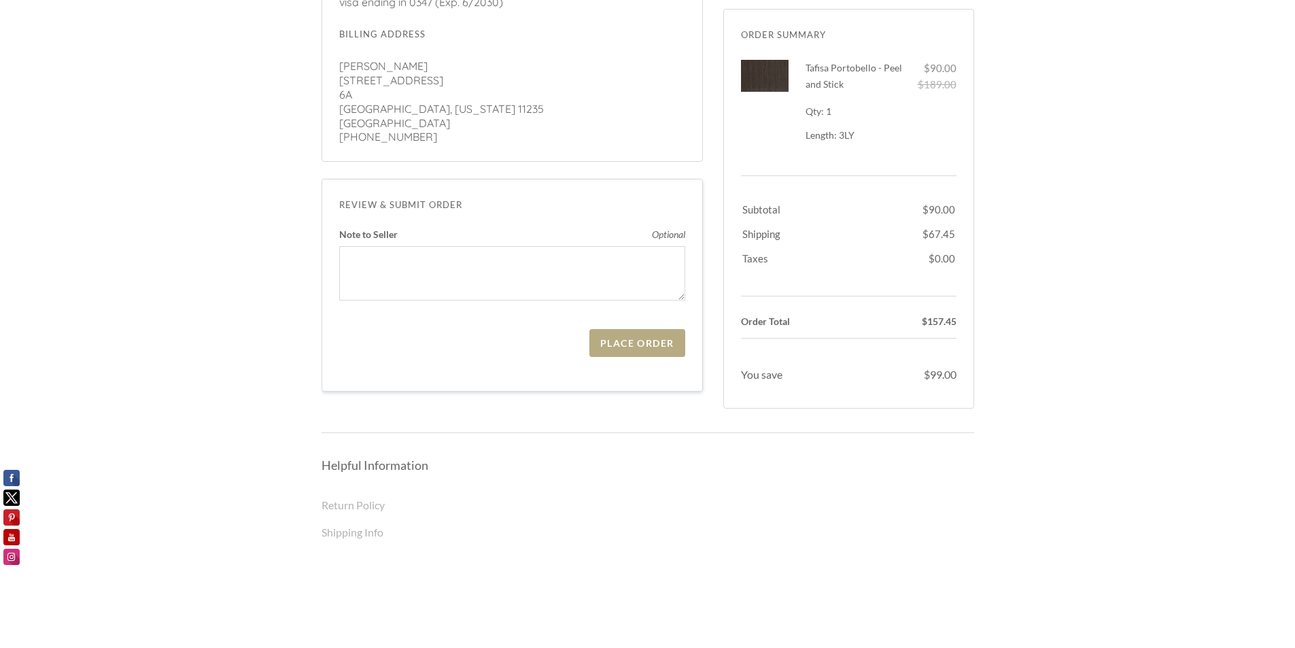
scroll to position [476, 0]
click at [630, 343] on div "Place Order" at bounding box center [636, 340] width 73 height 12
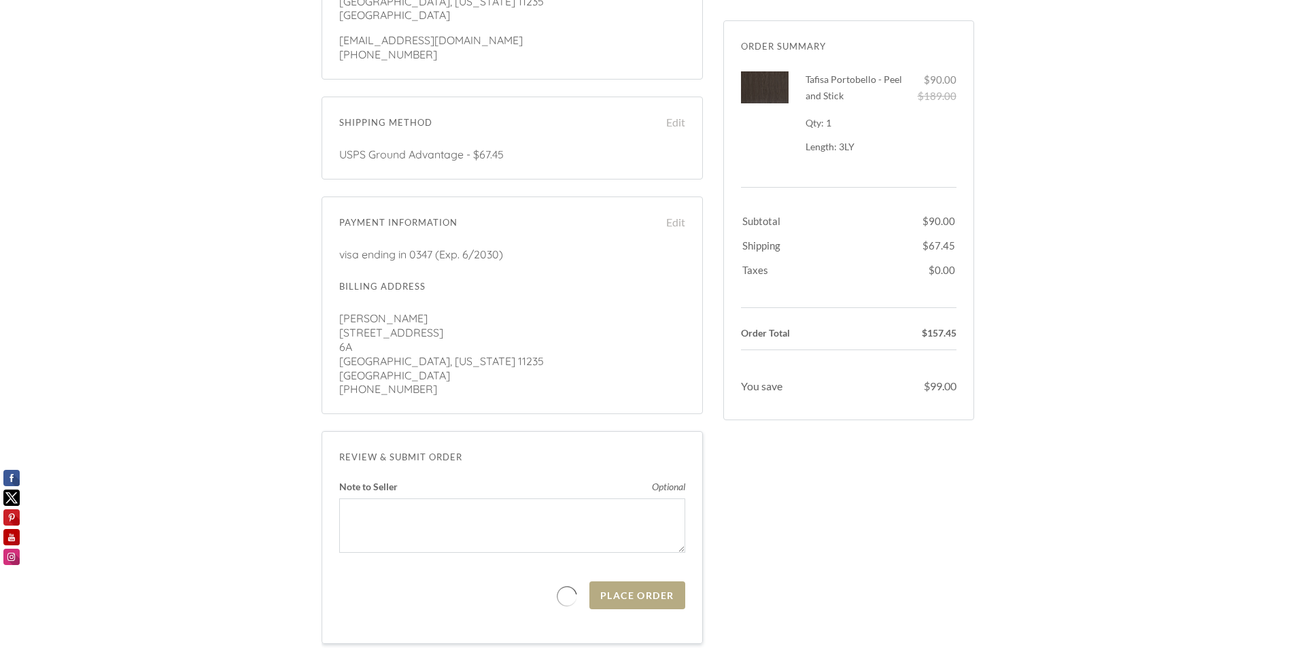
scroll to position [408, 0]
